Goal: Information Seeking & Learning: Learn about a topic

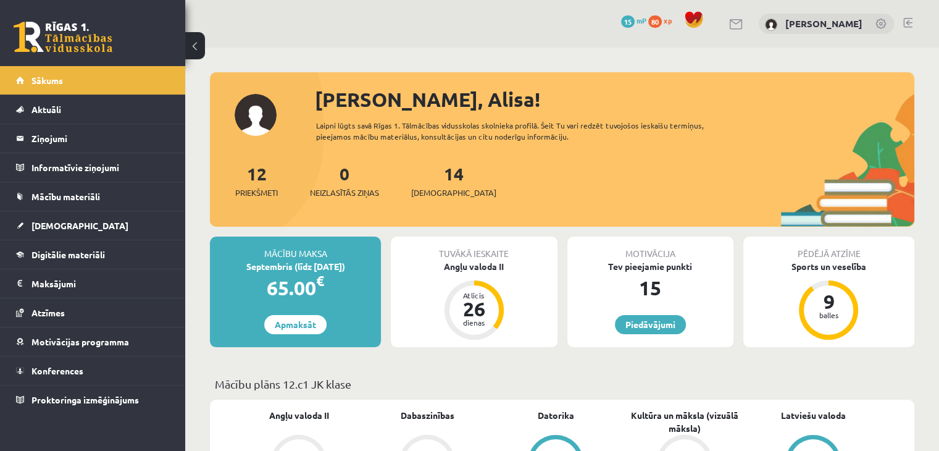
click at [574, 409] on div "Datorika 8" at bounding box center [555, 451] width 128 height 84
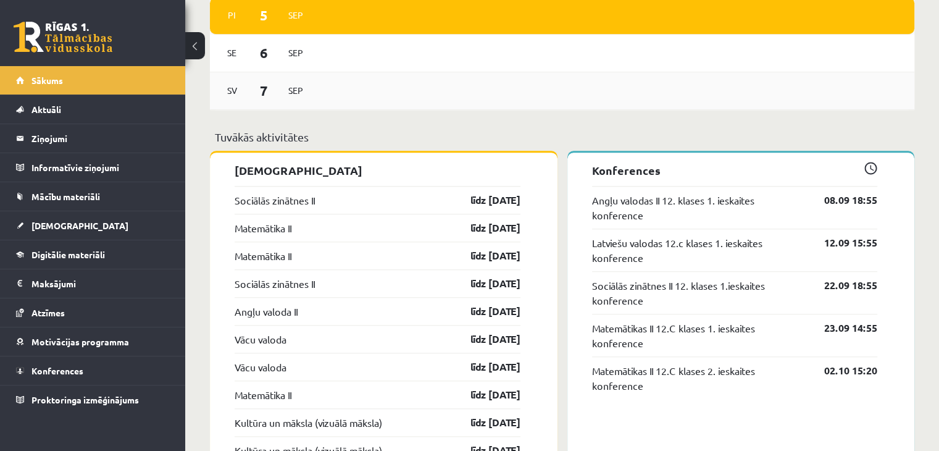
scroll to position [1111, 0]
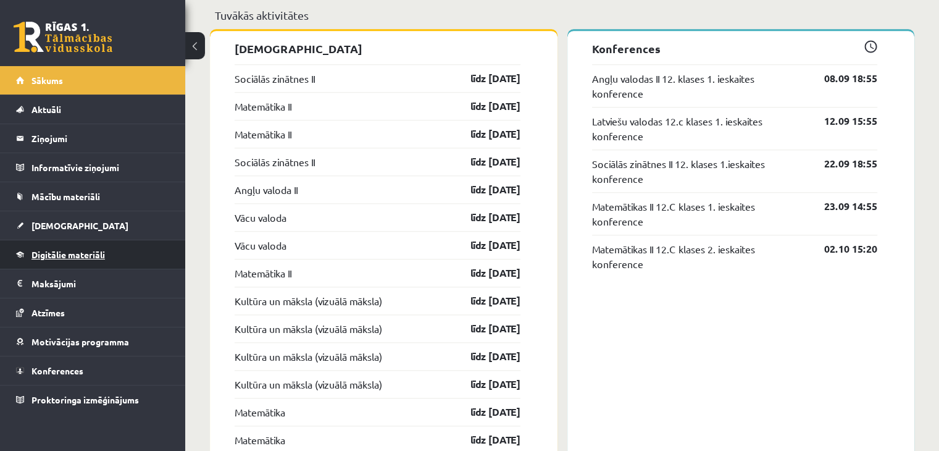
click at [79, 256] on span "Digitālie materiāli" at bounding box center [67, 254] width 73 height 11
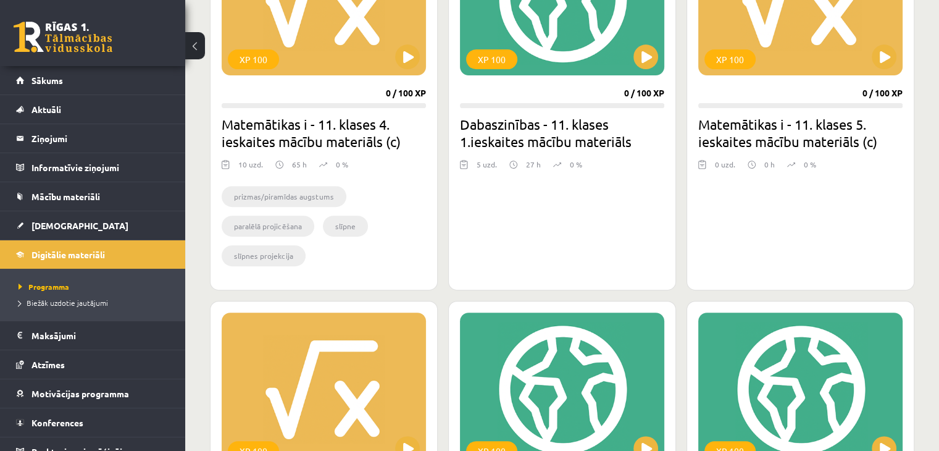
scroll to position [309, 0]
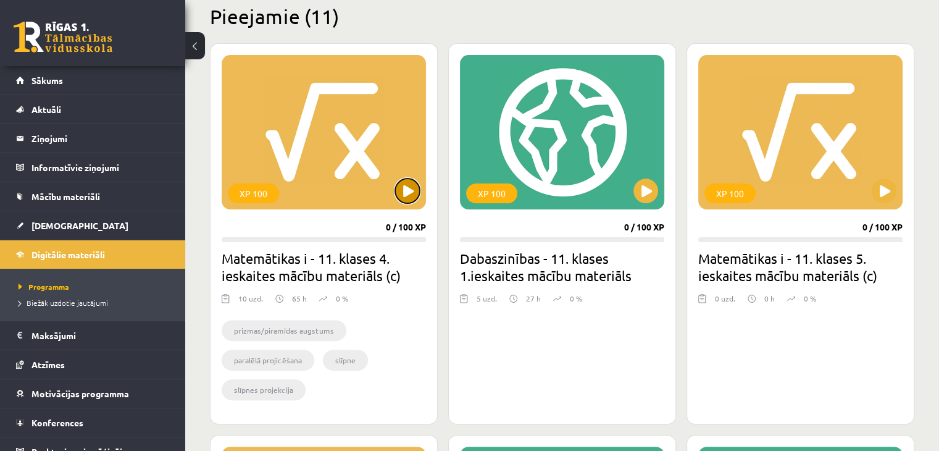
click at [417, 197] on button at bounding box center [407, 190] width 25 height 25
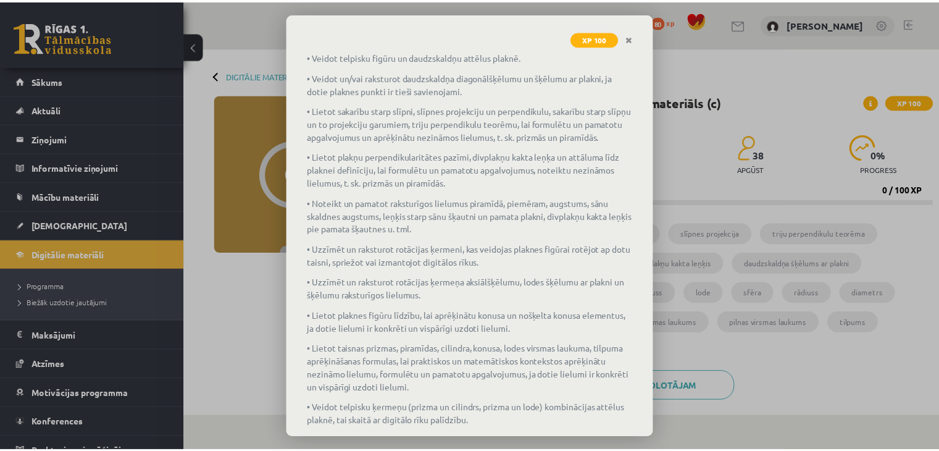
scroll to position [275, 0]
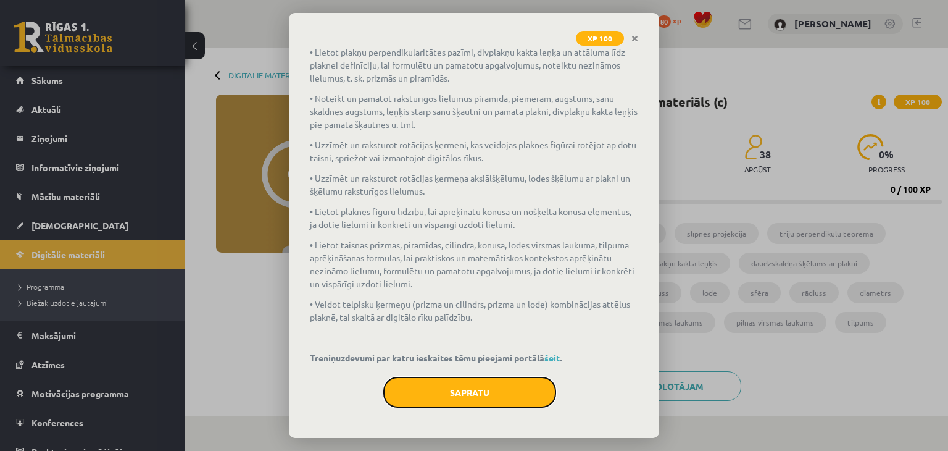
click at [503, 401] on button "Sapratu" at bounding box center [469, 391] width 173 height 31
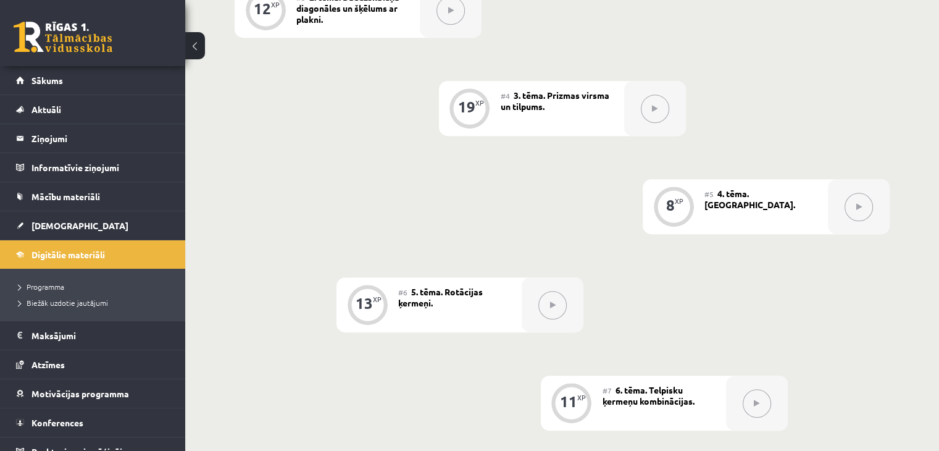
drag, startPoint x: 731, startPoint y: 340, endPoint x: 828, endPoint y: 312, distance: 101.0
click at [828, 312] on div "0 XP #1 Pirms sāc mācīties! Ievada daļa 7 XP #2 1. tēma. Taisnes un plaknes tel…" at bounding box center [562, 206] width 655 height 840
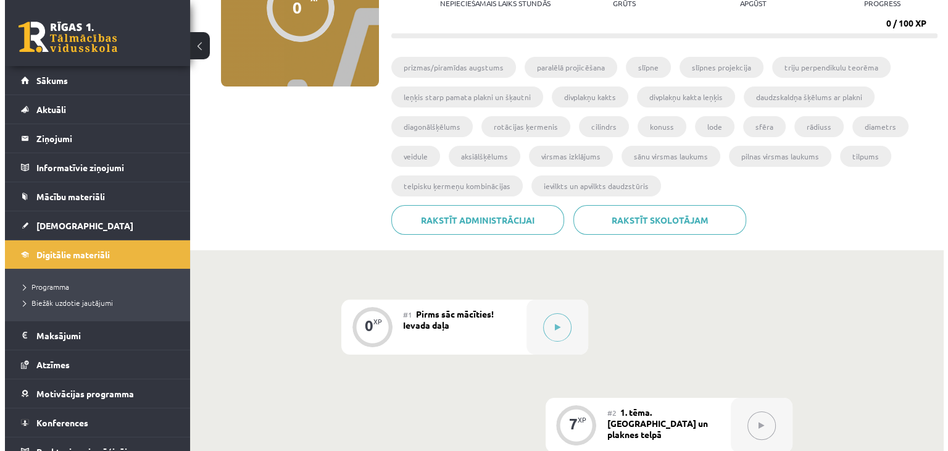
scroll to position [185, 0]
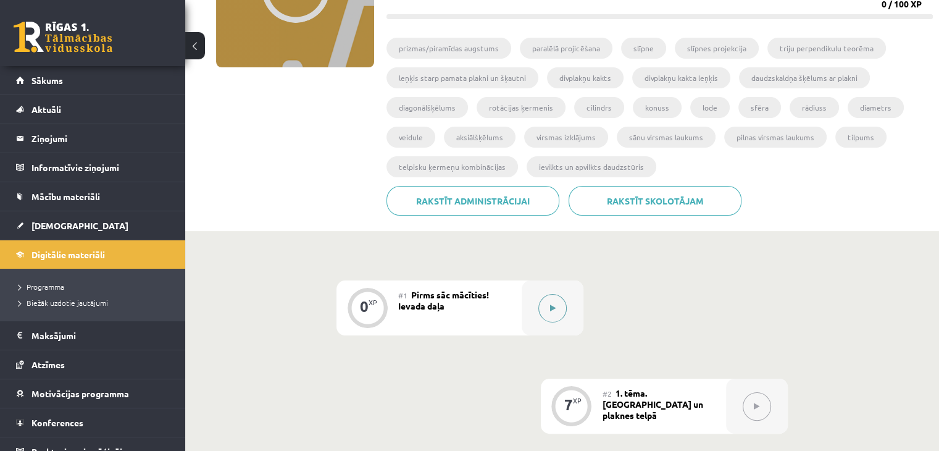
click at [546, 317] on button at bounding box center [552, 308] width 28 height 28
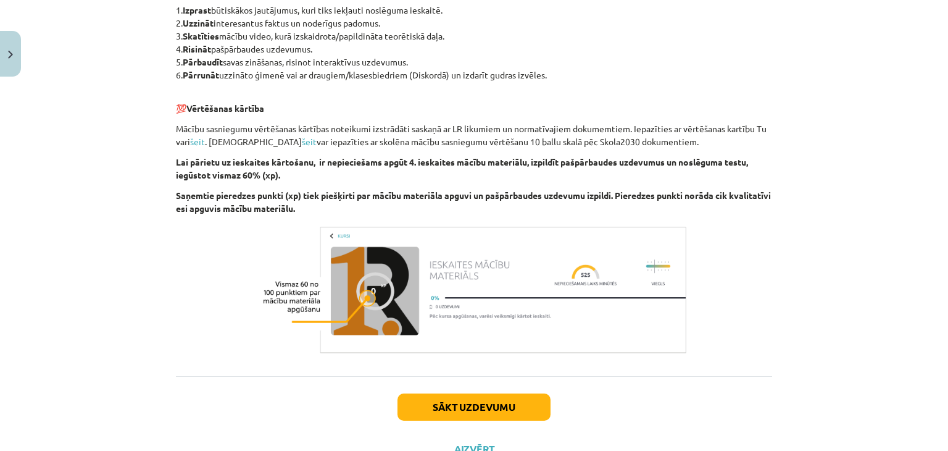
scroll to position [482, 0]
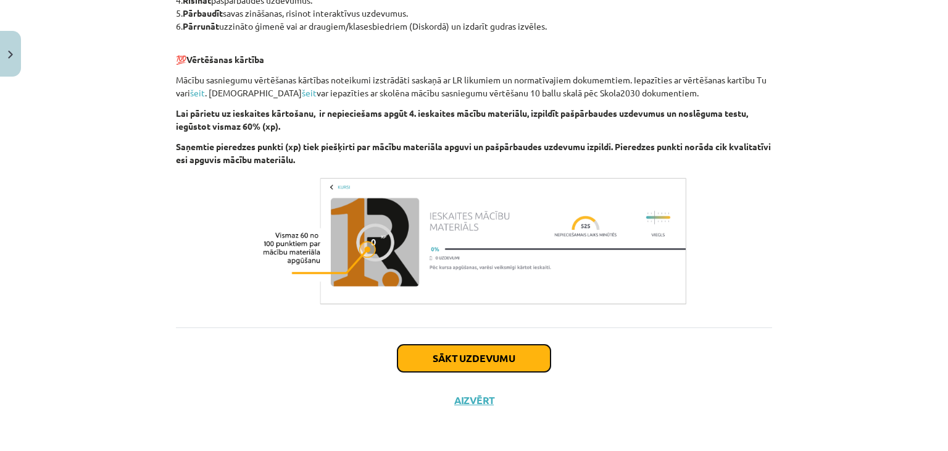
click at [521, 357] on button "Sākt uzdevumu" at bounding box center [473, 357] width 153 height 27
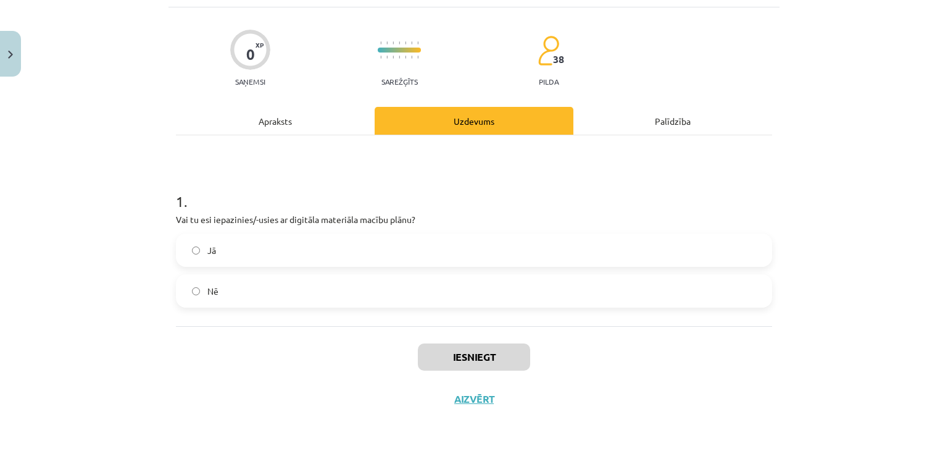
scroll to position [31, 0]
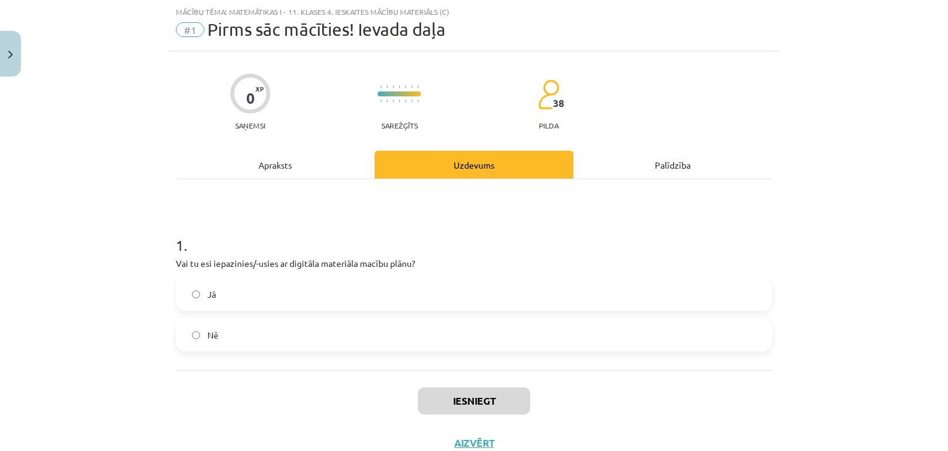
click at [418, 293] on label "Jā" at bounding box center [474, 293] width 594 height 31
click at [501, 396] on button "Iesniegt" at bounding box center [474, 400] width 112 height 27
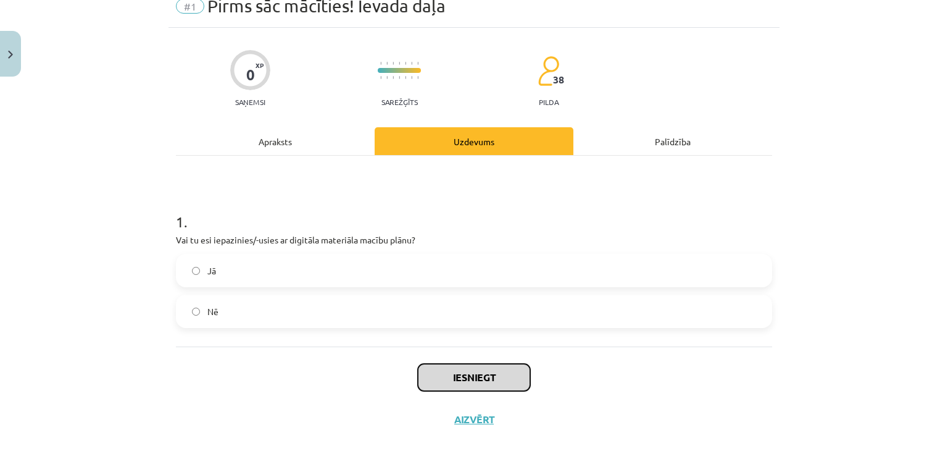
scroll to position [74, 0]
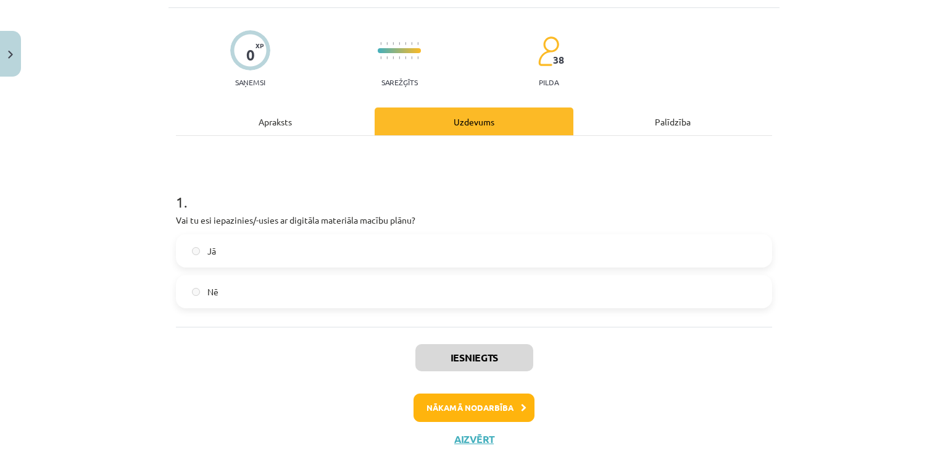
click at [358, 250] on label "Jā" at bounding box center [474, 250] width 594 height 31
click at [506, 405] on button "Nākamā nodarbība" at bounding box center [473, 407] width 121 height 28
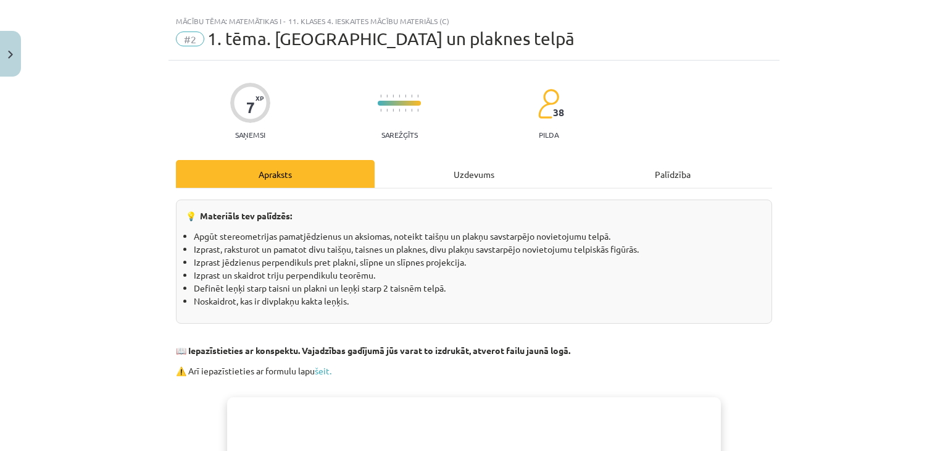
scroll to position [0, 0]
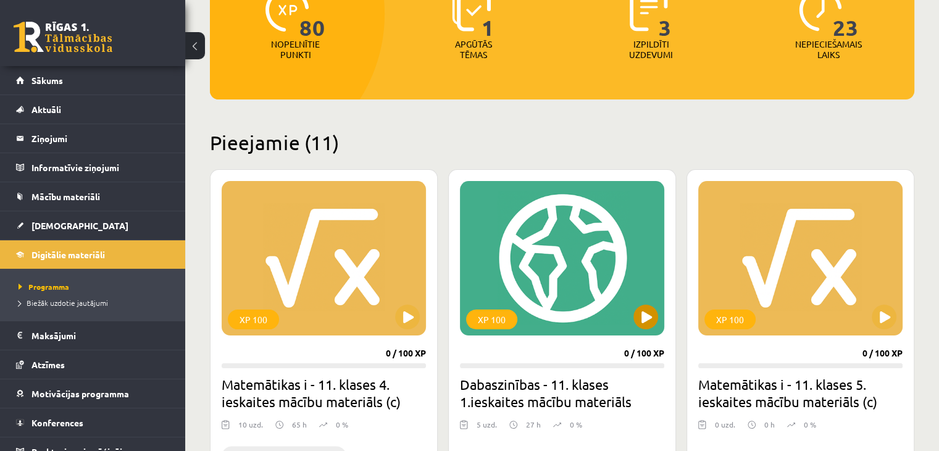
scroll to position [182, 0]
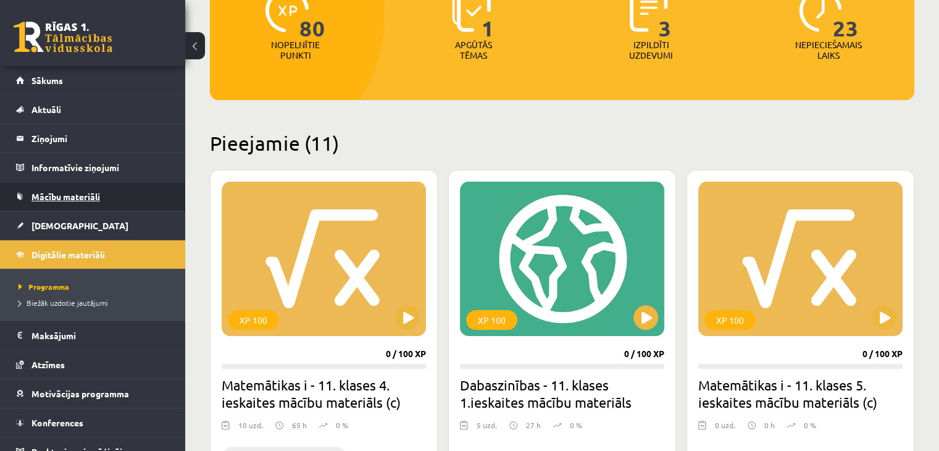
click at [94, 197] on span "Mācību materiāli" at bounding box center [65, 196] width 69 height 11
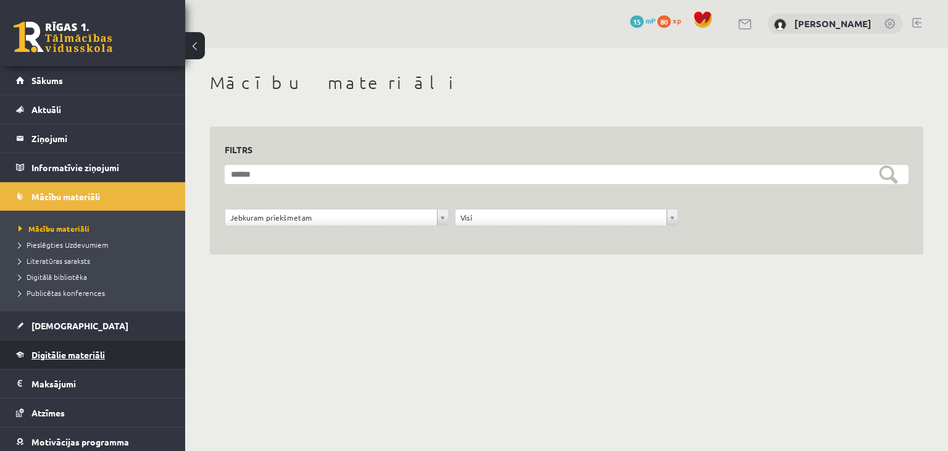
click at [69, 360] on link "Digitālie materiāli" at bounding box center [93, 354] width 154 height 28
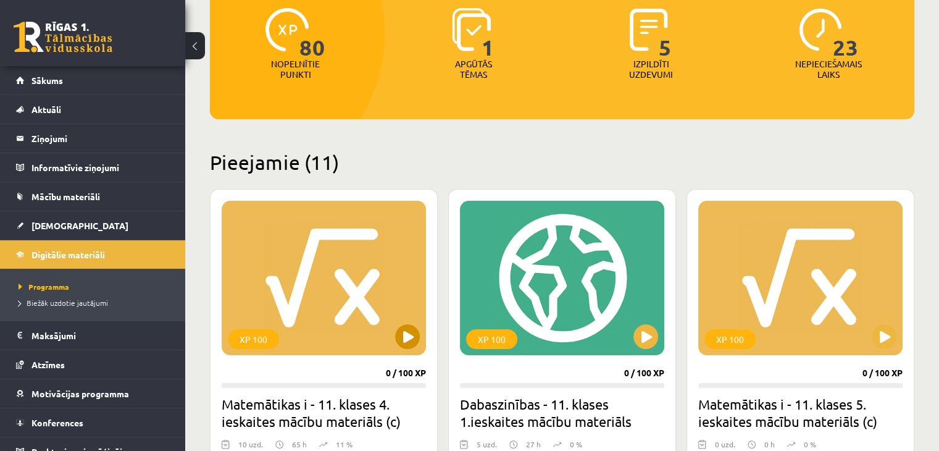
scroll to position [276, 0]
